Goal: Task Accomplishment & Management: Use online tool/utility

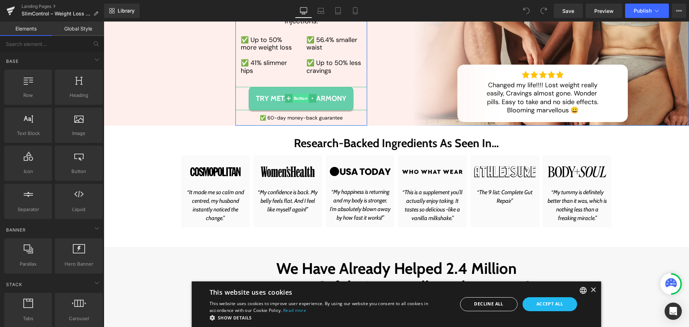
click at [299, 96] on span "Button" at bounding box center [300, 98] width 16 height 9
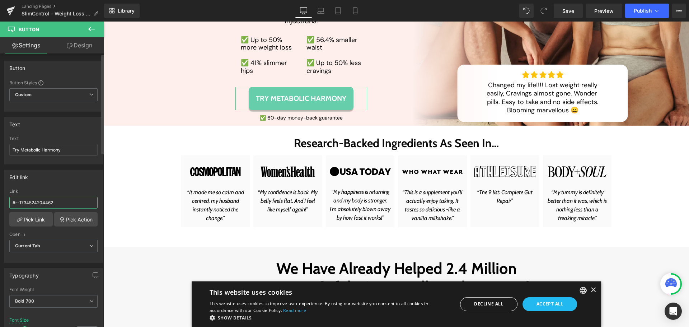
click at [14, 200] on input "#r-1734524204462" at bounding box center [53, 203] width 88 height 12
paste input "m-1760429048234"
type input "#m-1760429048234"
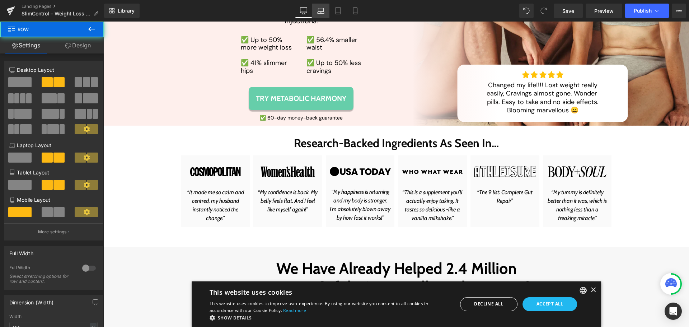
click at [323, 10] on icon at bounding box center [320, 10] width 7 height 7
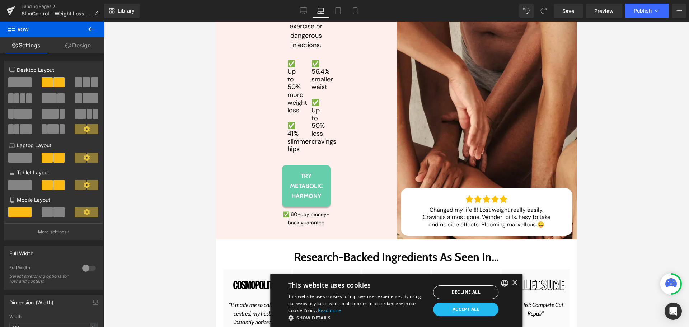
scroll to position [466, 0]
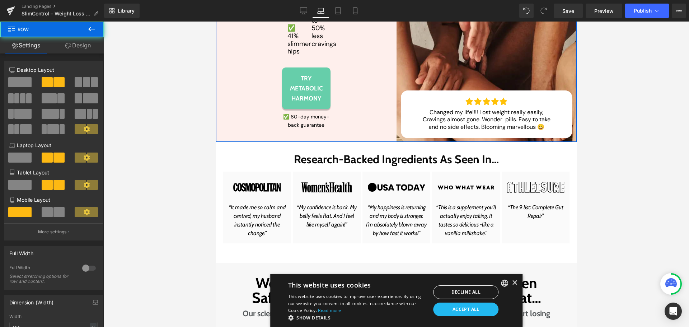
click at [301, 117] on span "Text Block" at bounding box center [302, 121] width 24 height 9
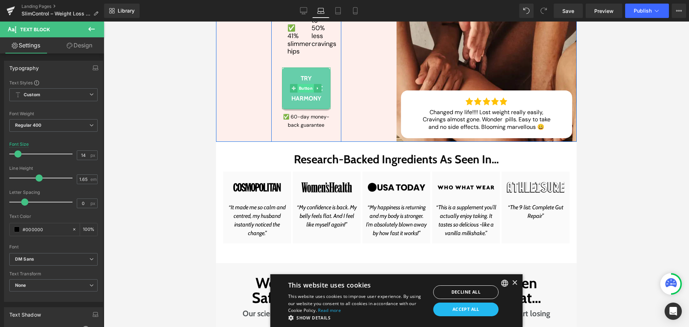
click at [301, 87] on span "Button" at bounding box center [305, 88] width 16 height 9
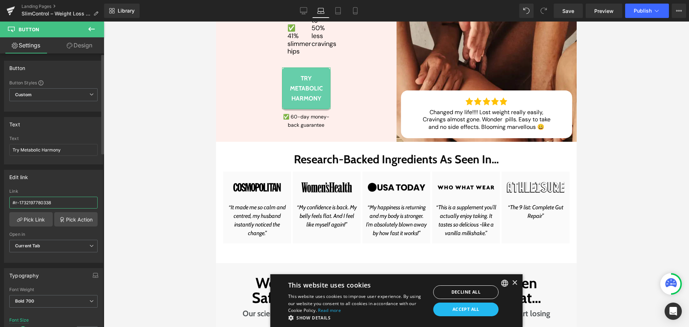
click at [67, 200] on input "#r-1732197780338" at bounding box center [53, 203] width 88 height 12
paste input "m-1760429048234"
type input "#m-1760429048234"
click at [68, 176] on div "Edit link" at bounding box center [53, 177] width 98 height 14
click at [332, 11] on link "Tablet" at bounding box center [337, 11] width 17 height 14
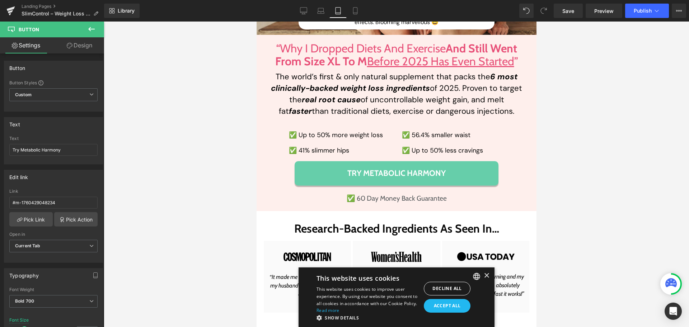
scroll to position [394, 0]
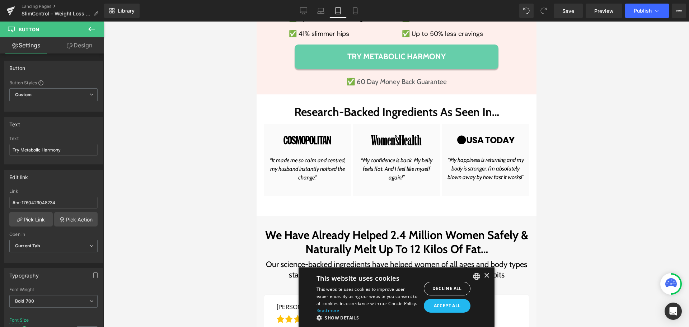
click at [269, 53] on div "Try Metabolic Harmony Button" at bounding box center [396, 56] width 255 height 24
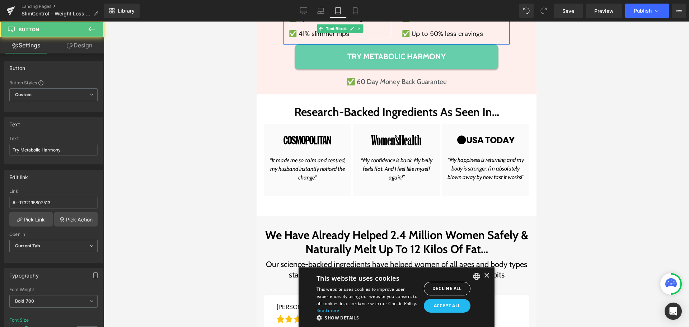
click at [316, 32] on span at bounding box center [320, 28] width 8 height 9
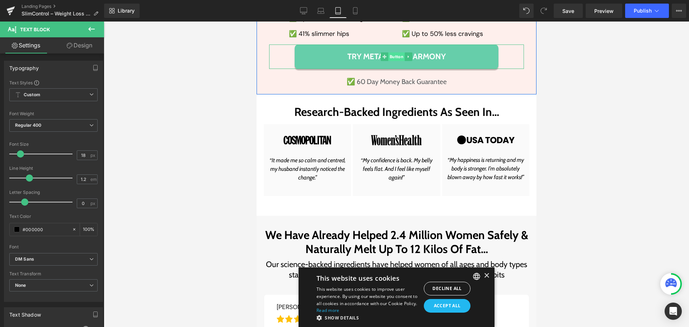
click at [389, 57] on span "Button" at bounding box center [396, 56] width 16 height 9
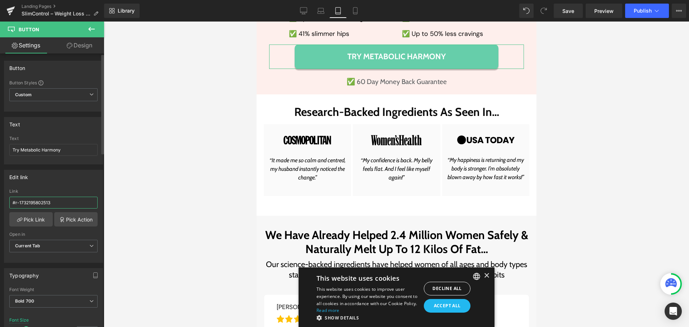
click at [46, 206] on input "#r-1732195802513" at bounding box center [53, 203] width 88 height 12
paste input "m-1760429048234"
type input "#m-1760429048234"
click at [64, 193] on div "Link" at bounding box center [53, 191] width 88 height 5
drag, startPoint x: 359, startPoint y: 13, endPoint x: 29, endPoint y: 58, distance: 333.1
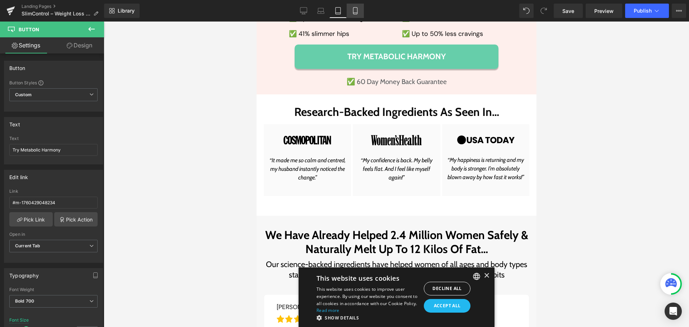
click at [359, 13] on link "Mobile" at bounding box center [354, 11] width 17 height 14
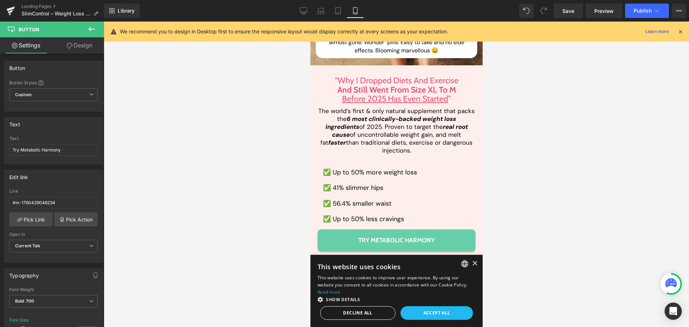
scroll to position [251, 0]
click at [342, 159] on link at bounding box center [344, 163] width 8 height 9
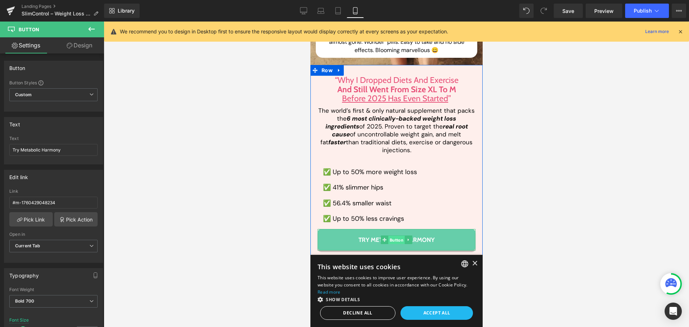
click at [391, 236] on span "Button" at bounding box center [396, 240] width 16 height 9
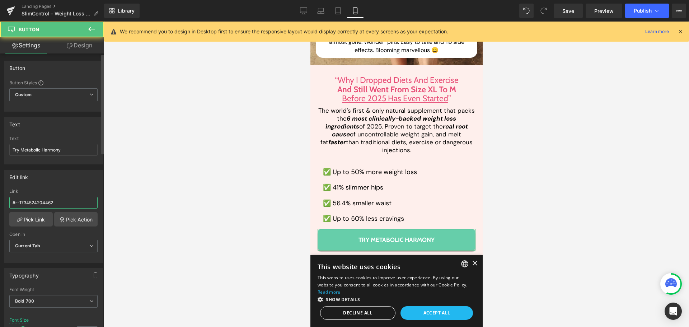
click at [44, 199] on input "#r-1734524204462" at bounding box center [53, 203] width 88 height 12
paste input "m-1760429048234"
type input "#m-1760429048234"
click at [72, 189] on div "Link" at bounding box center [53, 191] width 88 height 5
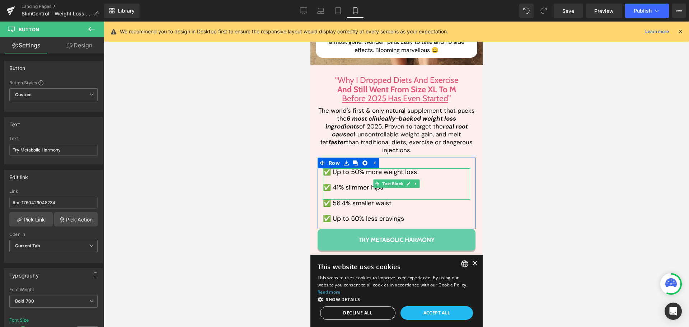
click at [373, 179] on span at bounding box center [377, 183] width 8 height 9
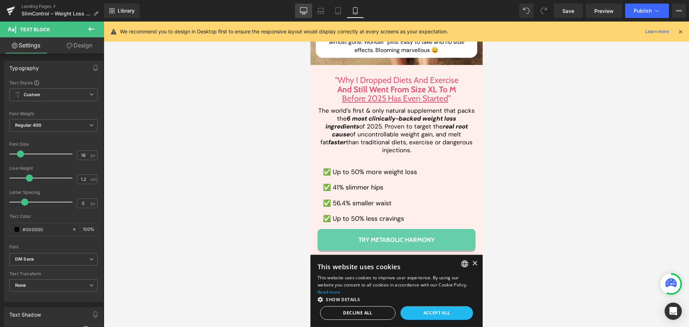
click at [308, 11] on link "Desktop" at bounding box center [303, 11] width 17 height 14
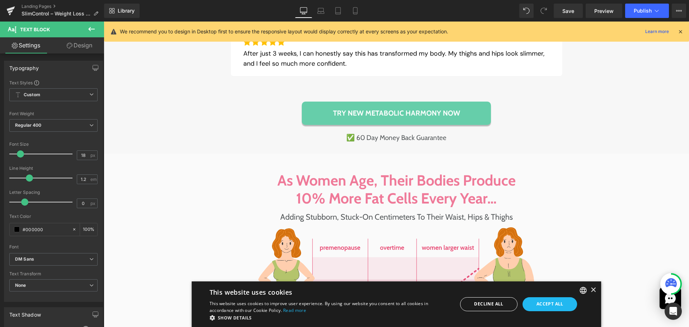
scroll to position [753, 0]
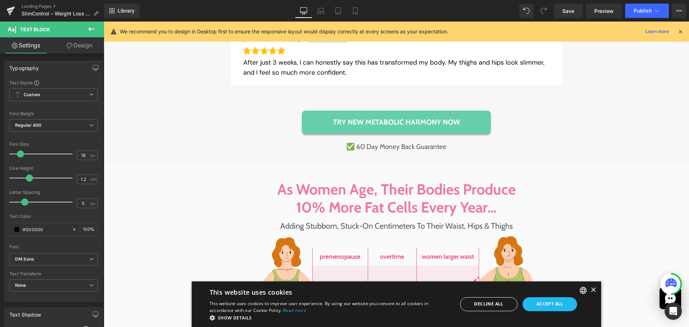
click at [275, 118] on div "Try NEW Metabolic Harmony Now" at bounding box center [396, 121] width 359 height 23
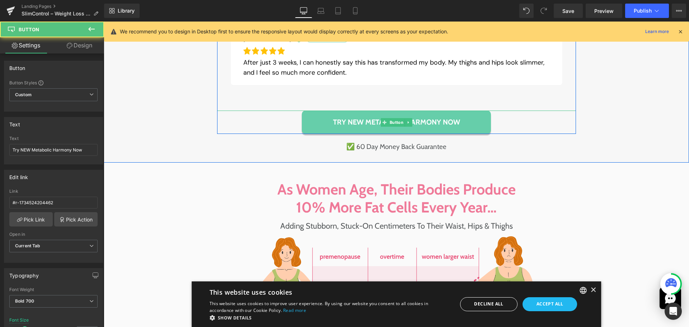
click at [284, 122] on div "Try NEW Metabolic Harmony Now" at bounding box center [396, 121] width 359 height 23
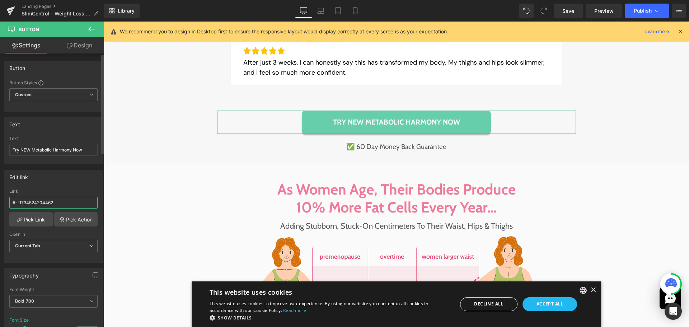
click at [44, 204] on input "#r-1734524204462" at bounding box center [53, 203] width 88 height 12
paste input "m-1760429048234"
type input "#m-1760429048234"
click at [63, 190] on div "Link" at bounding box center [53, 191] width 88 height 5
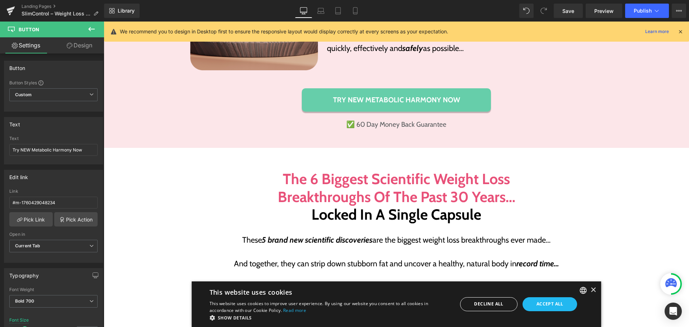
scroll to position [1972, 0]
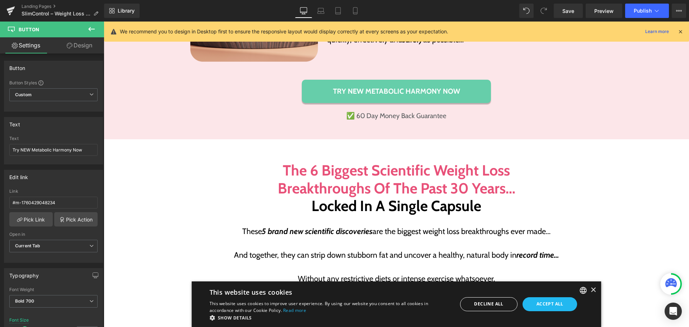
click at [266, 83] on div "Try NEW Metabolic Harmony Now" at bounding box center [396, 91] width 571 height 23
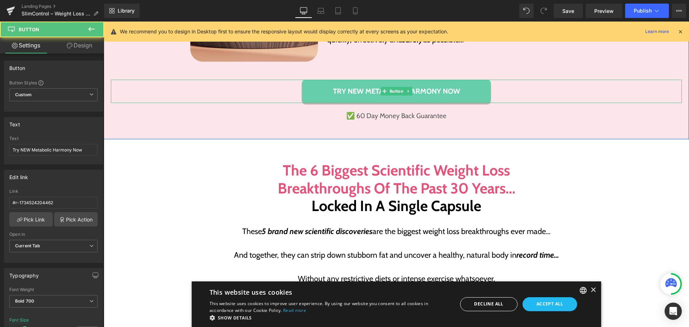
click at [283, 80] on div "Try NEW Metabolic Harmony Now" at bounding box center [396, 91] width 571 height 23
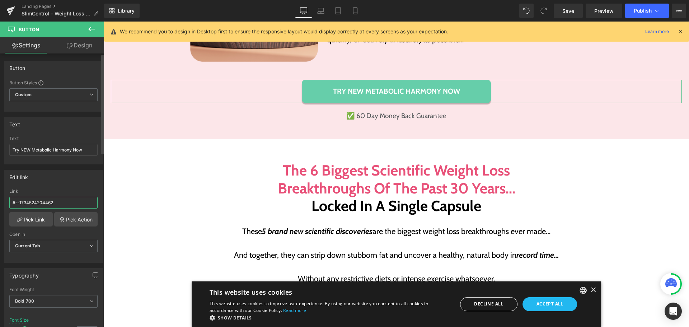
click at [49, 198] on input "#r-1734524204462" at bounding box center [53, 203] width 88 height 12
paste input "m-1760429048234"
type input "#m-1760429048234"
click at [62, 190] on div "Link" at bounding box center [53, 191] width 88 height 5
click at [104, 22] on div at bounding box center [104, 22] width 0 height 0
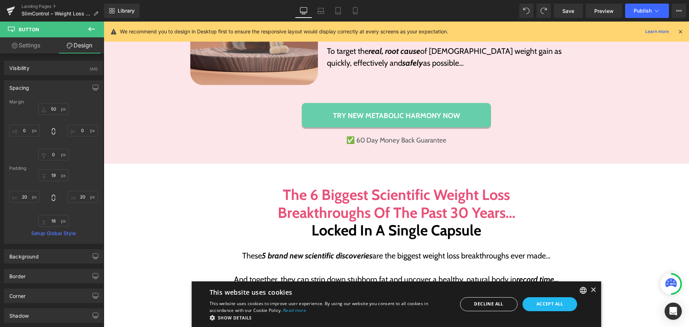
scroll to position [1915, 0]
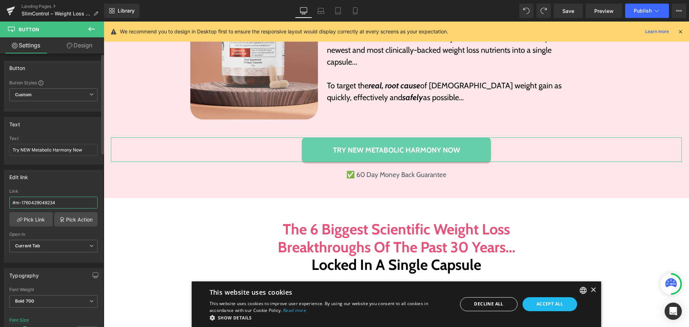
click at [46, 200] on input "#m-1760429048234" at bounding box center [53, 203] width 88 height 12
paste input "m-1760429048234"
type input "#m-1760429048234"
click at [66, 190] on div "Link" at bounding box center [53, 191] width 88 height 5
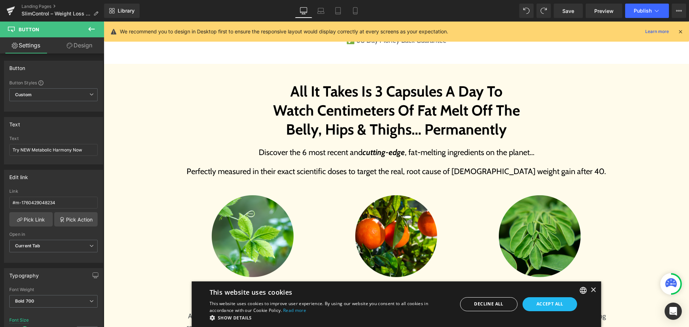
scroll to position [3026, 0]
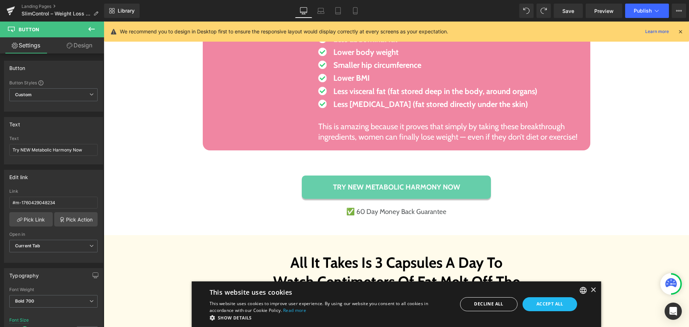
click at [261, 175] on div "Try NEW Metabolic Harmony Now" at bounding box center [396, 186] width 571 height 23
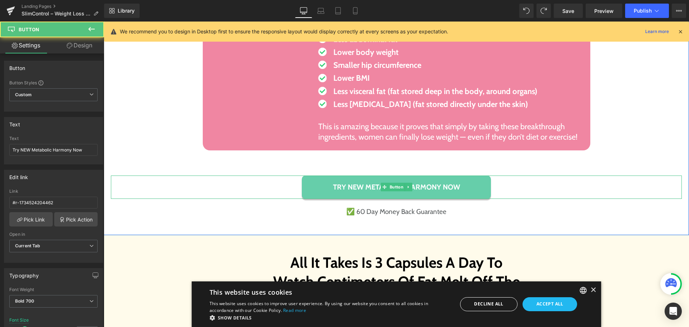
click at [263, 175] on div "Try NEW Metabolic Harmony Now" at bounding box center [396, 186] width 571 height 23
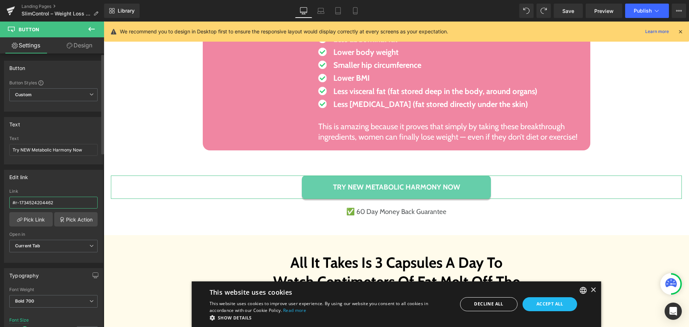
click at [52, 203] on input "#r-1734524204462" at bounding box center [53, 203] width 88 height 12
paste input "m-1760429048234"
type input "#m-1760429048234"
click at [62, 189] on div "Link" at bounding box center [53, 191] width 88 height 5
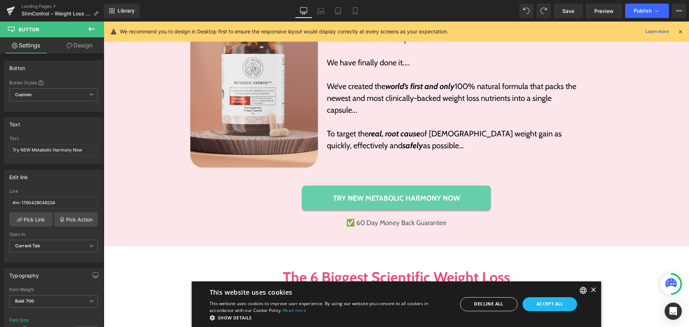
scroll to position [1915, 0]
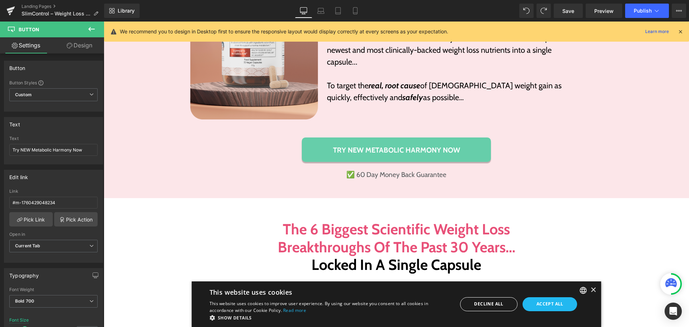
click at [358, 80] on h1 "To target the real, root cause of female weight gain as quickly, effectively an…" at bounding box center [453, 92] width 252 height 24
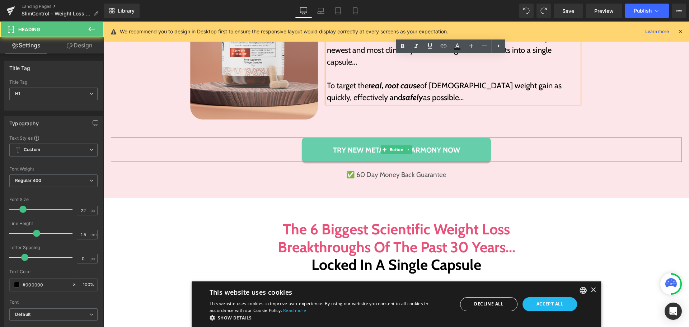
click at [278, 139] on div "Try NEW Metabolic Harmony Now" at bounding box center [396, 149] width 571 height 24
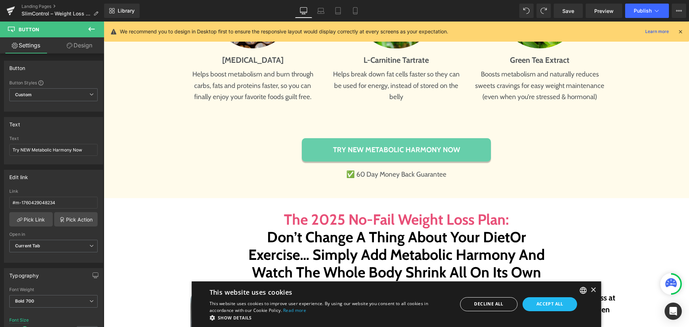
scroll to position [3600, 0]
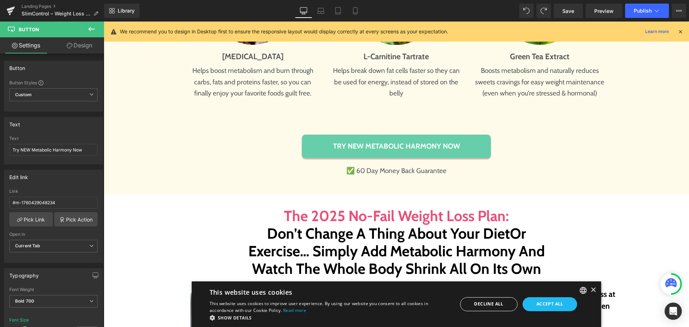
click at [279, 134] on div "Try NEW Metabolic Harmony Now" at bounding box center [396, 145] width 571 height 23
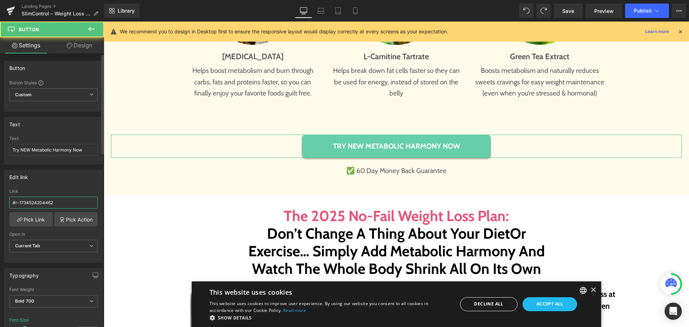
click at [63, 205] on input "#r-1734524204462" at bounding box center [53, 203] width 88 height 12
paste input "m-1760429048234"
type input "#m-1760429048234"
click at [71, 194] on div "Link #m-1760429048234" at bounding box center [53, 200] width 88 height 23
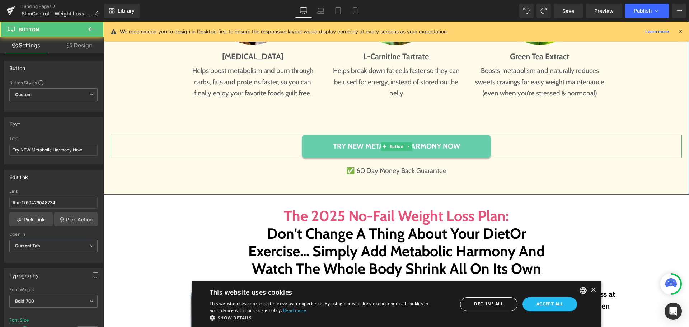
click at [228, 134] on div "Try NEW Metabolic Harmony Now" at bounding box center [396, 145] width 571 height 23
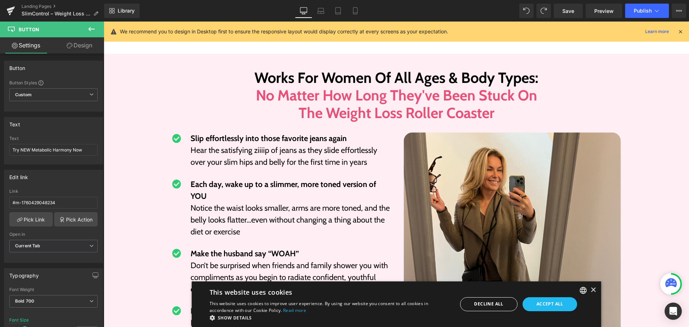
scroll to position [4030, 0]
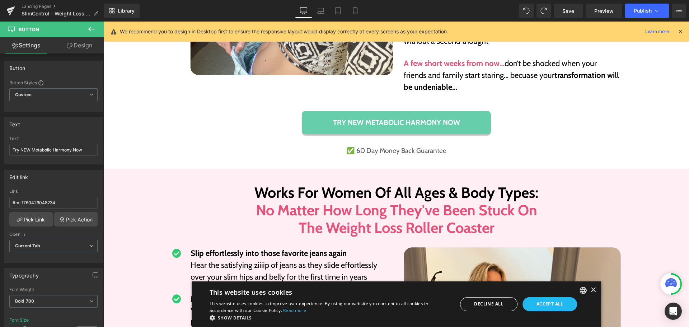
click at [255, 111] on div "Try NEW Metabolic Harmony Now" at bounding box center [396, 122] width 571 height 23
click at [49, 199] on input "#r-1734524204462" at bounding box center [53, 203] width 88 height 12
paste input "m-1760429048234"
type input "#m-1760429048234"
click at [66, 192] on div "Link" at bounding box center [53, 191] width 88 height 5
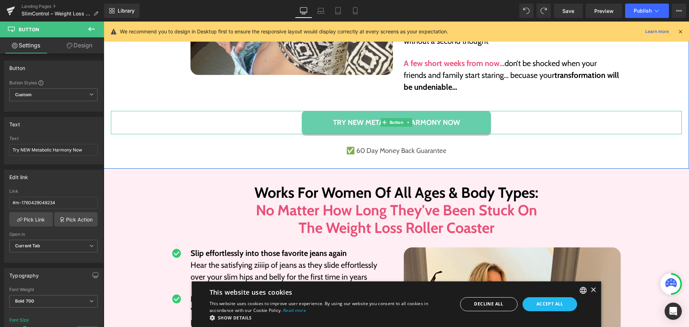
click at [227, 111] on div "Try NEW Metabolic Harmony Now" at bounding box center [396, 122] width 571 height 23
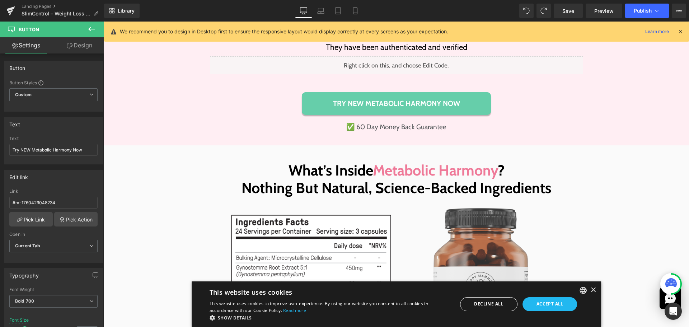
scroll to position [5465, 0]
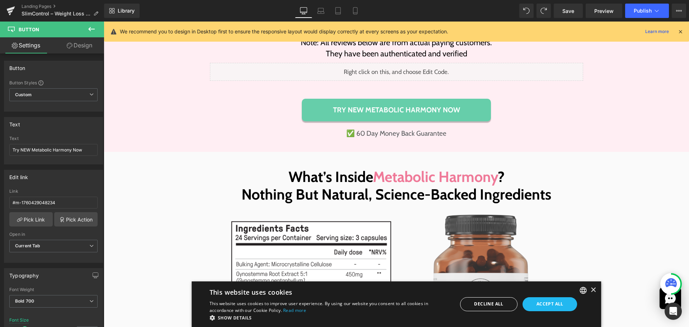
click at [273, 99] on div "Try NEW Metabolic Harmony Now" at bounding box center [396, 110] width 373 height 23
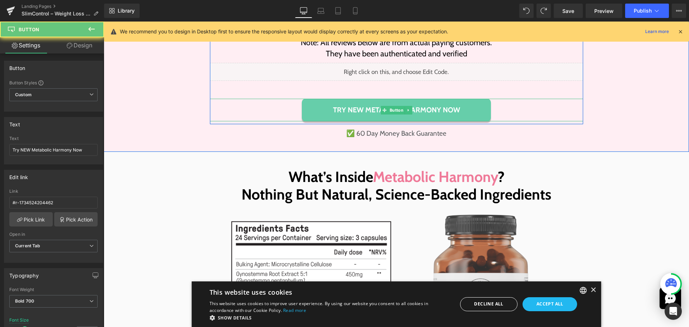
click at [272, 99] on div "Try NEW Metabolic Harmony Now" at bounding box center [396, 110] width 373 height 23
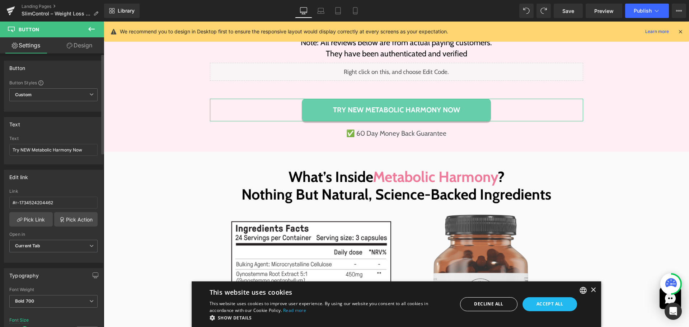
click at [63, 196] on div "Link #r-1734524204462" at bounding box center [53, 200] width 88 height 23
click at [63, 200] on input "#r-1734524204462" at bounding box center [53, 203] width 88 height 12
paste input "m-1760429048234"
type input "#m-1760429048234"
click at [70, 193] on div "Link" at bounding box center [53, 191] width 88 height 5
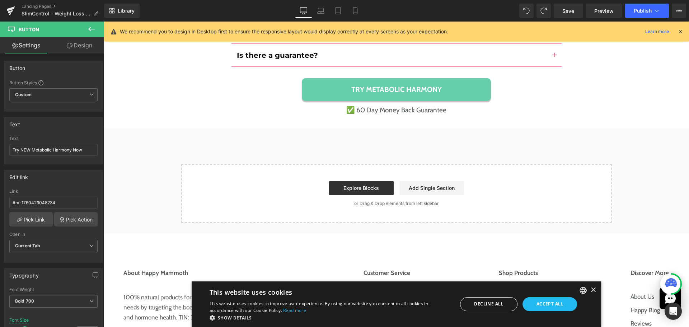
scroll to position [6648, 0]
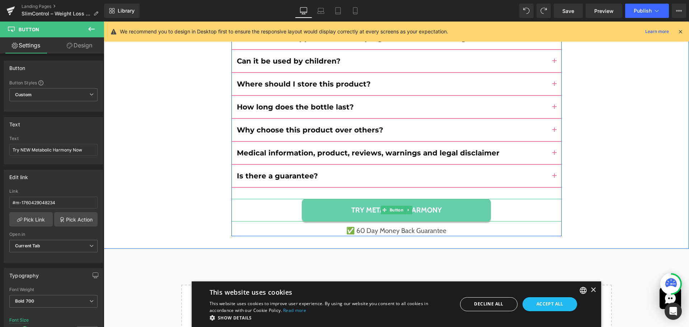
click at [282, 199] on div "Try Metabolic Harmony" at bounding box center [396, 210] width 330 height 23
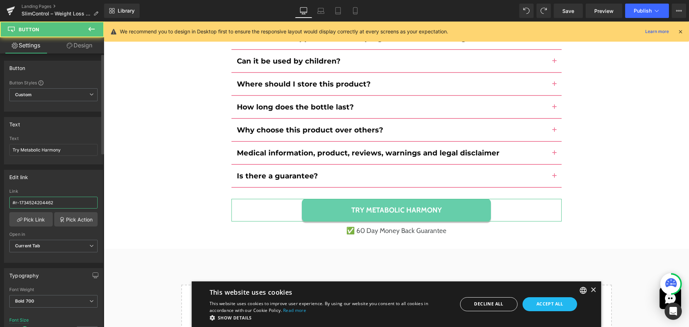
click at [67, 204] on input "#r-1734524204462" at bounding box center [53, 203] width 88 height 12
paste input "m-1760429048234"
type input "#m-1760429048234"
click at [71, 193] on div "Link" at bounding box center [53, 191] width 88 height 5
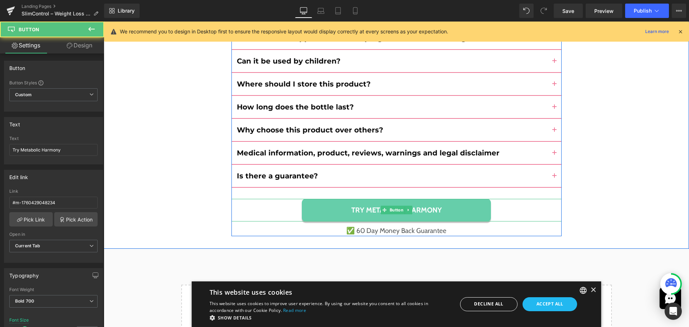
click at [254, 199] on div "Try Metabolic Harmony" at bounding box center [396, 210] width 330 height 23
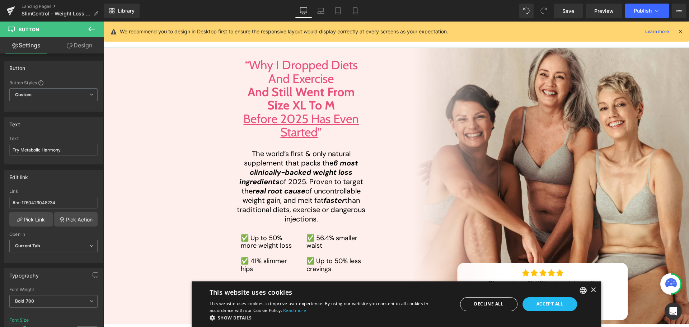
scroll to position [0, 0]
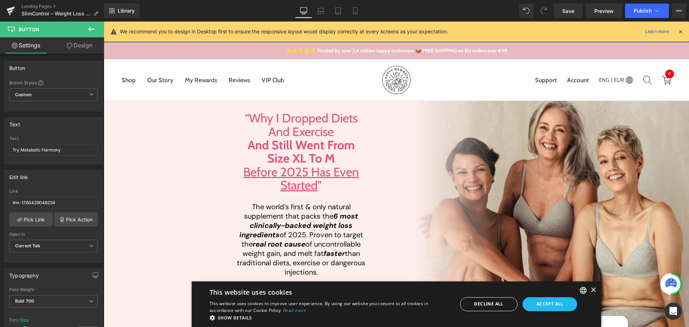
drag, startPoint x: 686, startPoint y: 297, endPoint x: 688, endPoint y: 62, distance: 235.6
click at [351, 10] on link "Mobile" at bounding box center [354, 11] width 17 height 14
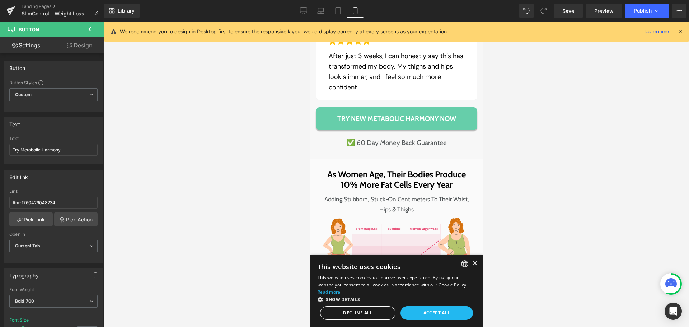
scroll to position [1183, 0]
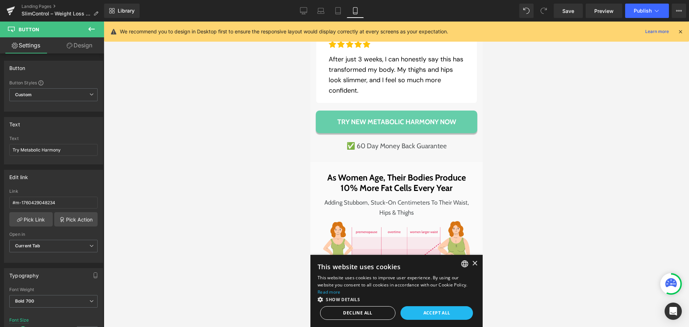
click at [372, 90] on div "Hannah L. Heading Image Row After just 3 weeks, I can honestly say this has tra…" at bounding box center [395, 62] width 161 height 84
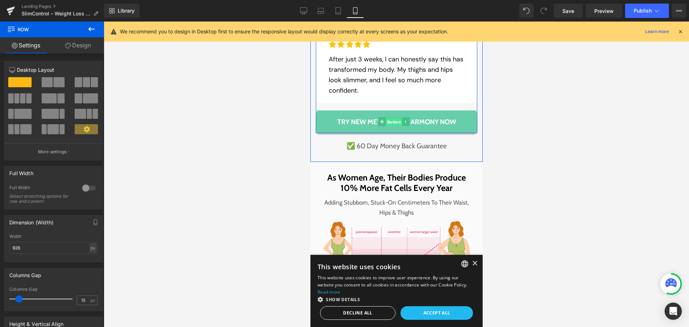
click at [388, 118] on span "Button" at bounding box center [393, 122] width 16 height 9
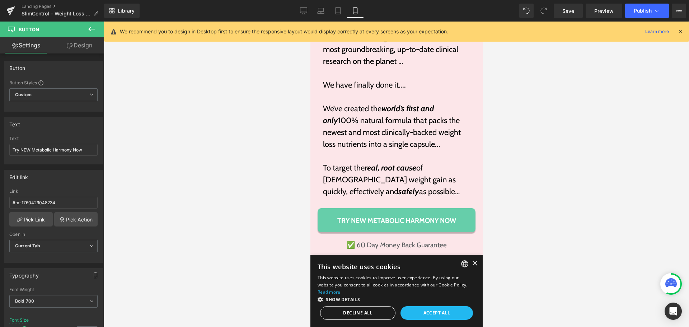
scroll to position [2510, 0]
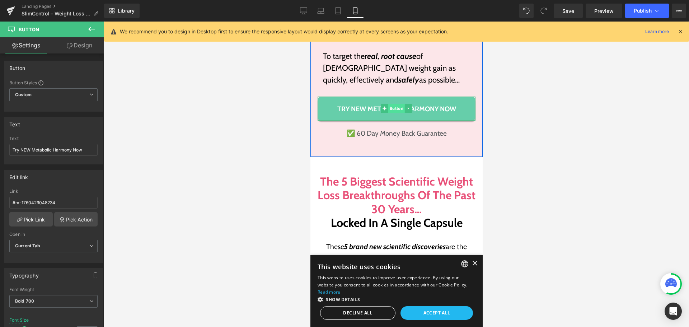
click at [393, 104] on span "Button" at bounding box center [396, 108] width 16 height 9
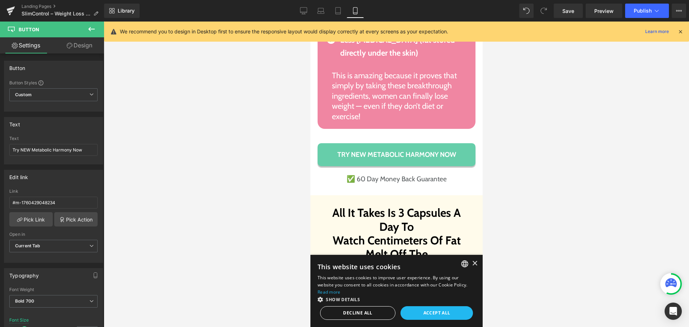
scroll to position [4196, 0]
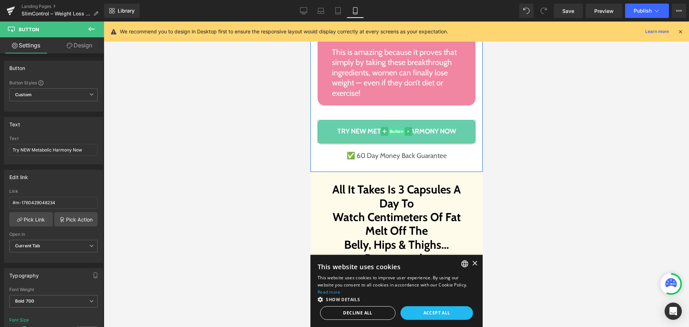
click at [389, 127] on span "Button" at bounding box center [396, 131] width 16 height 9
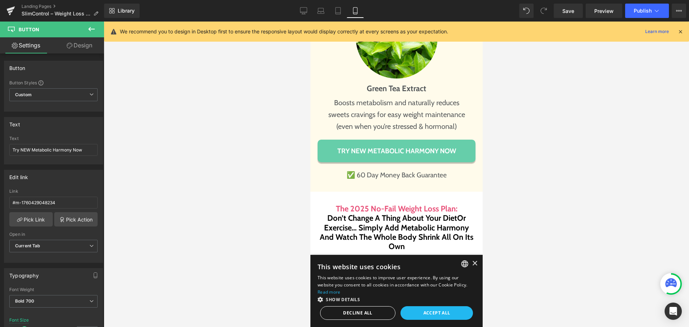
scroll to position [5308, 0]
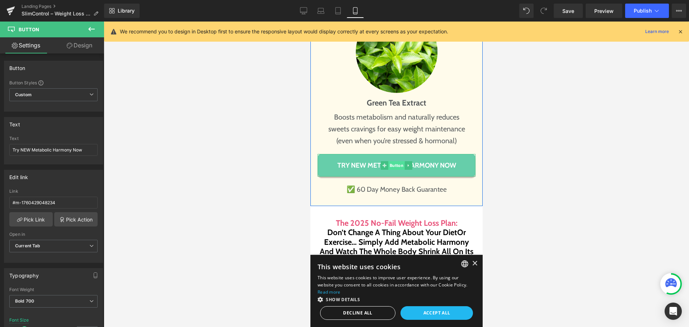
click at [396, 161] on span "Button" at bounding box center [396, 165] width 16 height 9
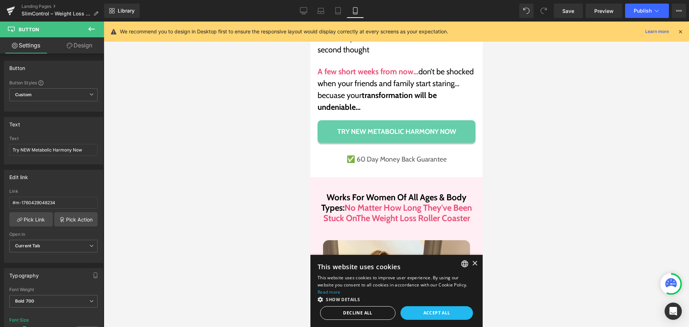
scroll to position [5953, 0]
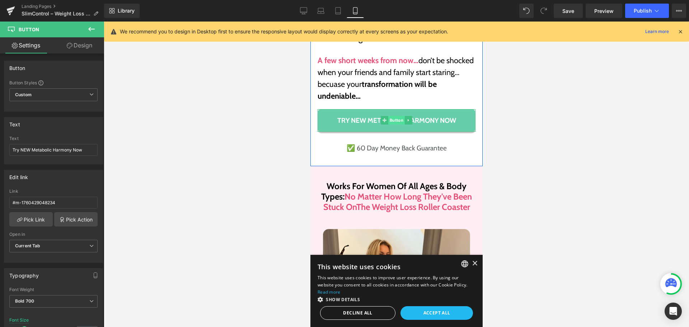
click at [393, 116] on span "Button" at bounding box center [396, 120] width 16 height 9
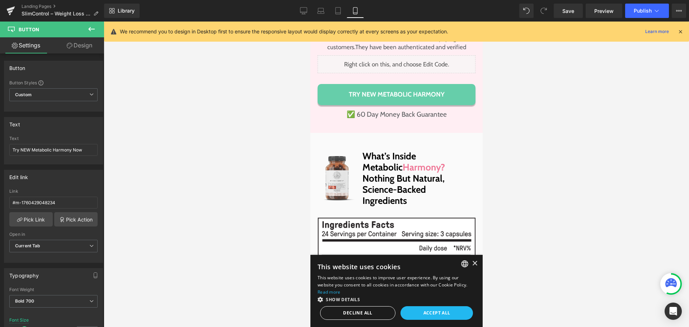
scroll to position [8320, 0]
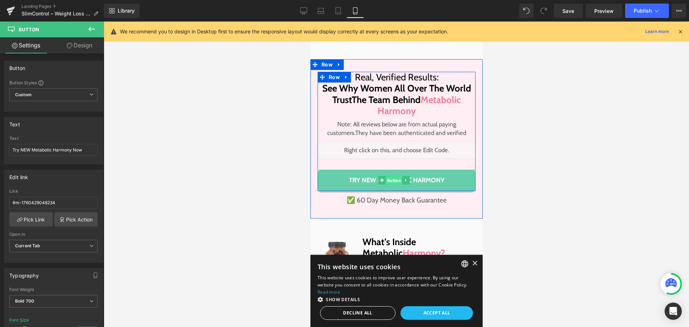
click at [390, 176] on span "Button" at bounding box center [393, 180] width 16 height 9
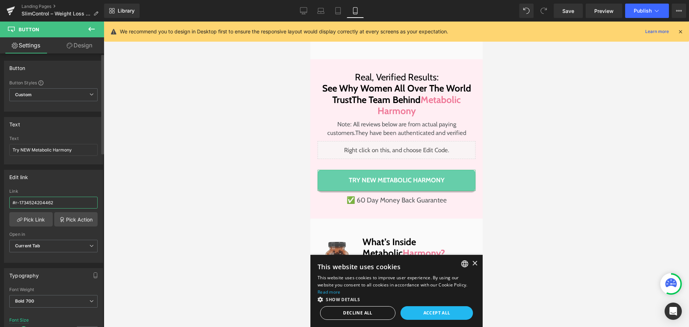
click at [46, 203] on input "#r-1734524204462" at bounding box center [53, 203] width 88 height 12
paste input "m-1760429048234"
type input "#m-1760429048234"
click at [74, 189] on div "Link" at bounding box center [53, 191] width 88 height 5
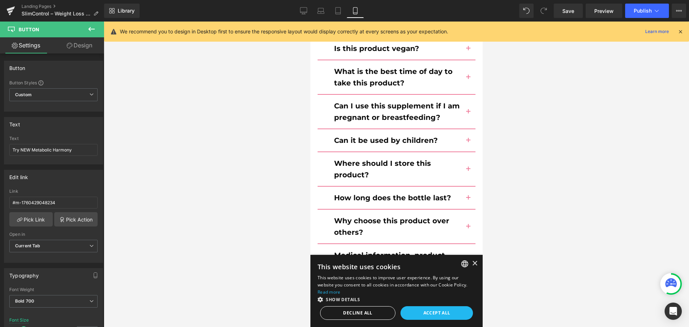
scroll to position [9934, 0]
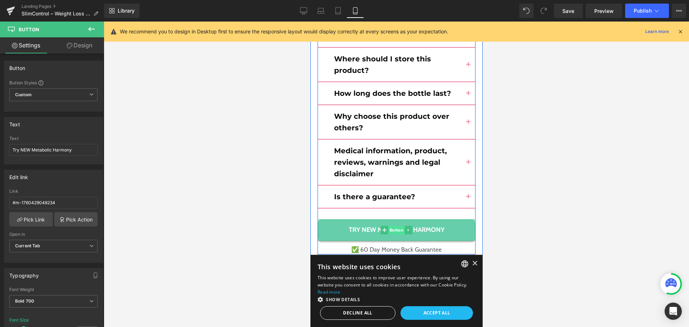
click at [392, 226] on span "Button" at bounding box center [396, 230] width 16 height 9
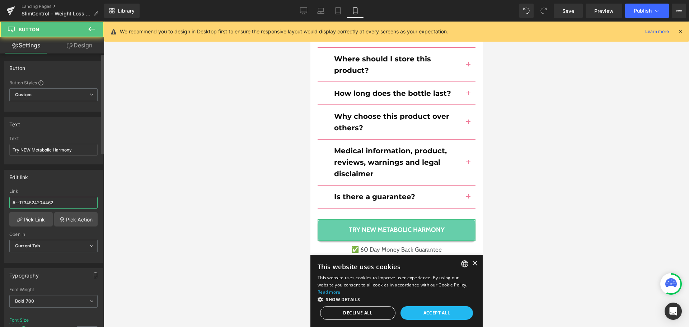
click at [35, 207] on input "#r-1734524204462" at bounding box center [53, 203] width 88 height 12
paste input "m-1760429048234"
type input "#m-1760429048234"
click at [50, 196] on div "Link #m-1760429048234" at bounding box center [53, 200] width 88 height 23
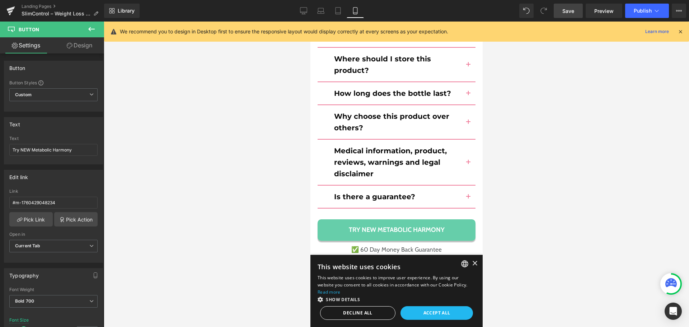
click at [559, 8] on link "Save" at bounding box center [567, 11] width 29 height 14
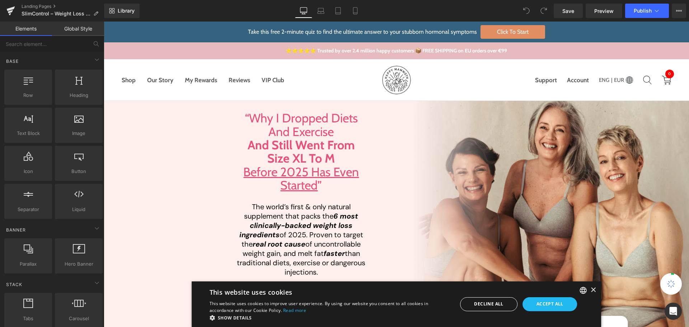
click at [209, 198] on div "“Why I Dropped Diets And Exercise And Still Went From Size XL To M Before 2025 …" at bounding box center [301, 239] width 395 height 276
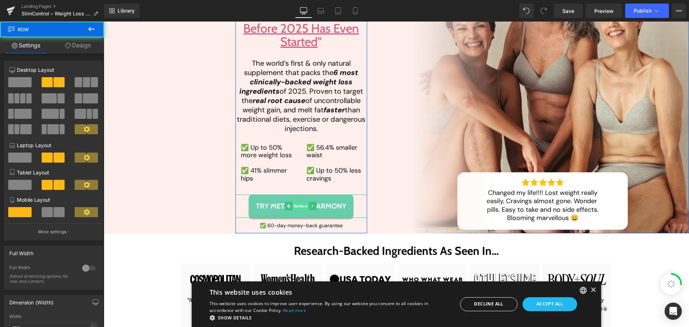
click at [299, 204] on span "Button" at bounding box center [300, 206] width 16 height 9
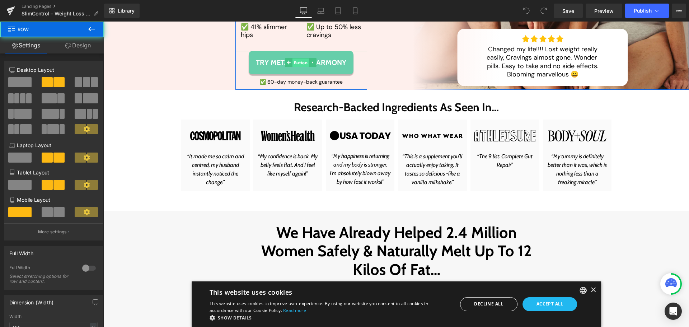
click at [298, 62] on span "Button" at bounding box center [300, 62] width 16 height 9
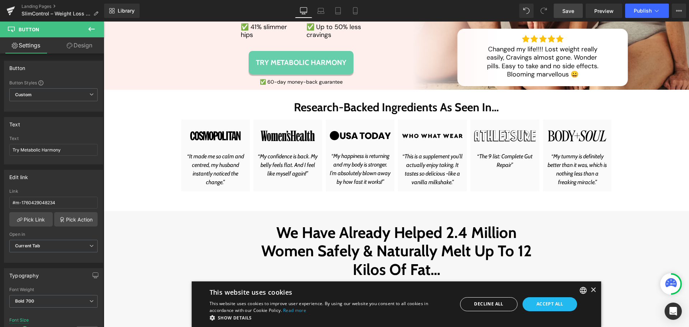
click at [570, 9] on span "Save" at bounding box center [568, 11] width 12 height 8
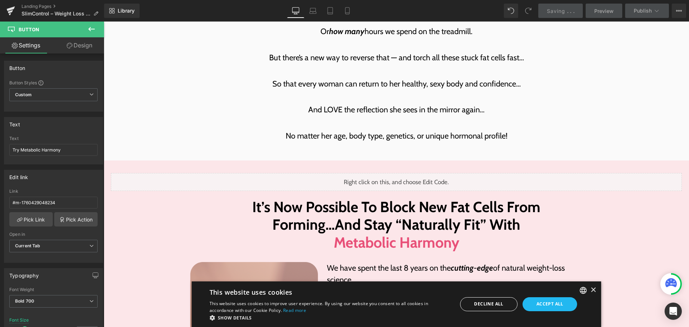
scroll to position [1614, 0]
